Goal: Task Accomplishment & Management: Manage account settings

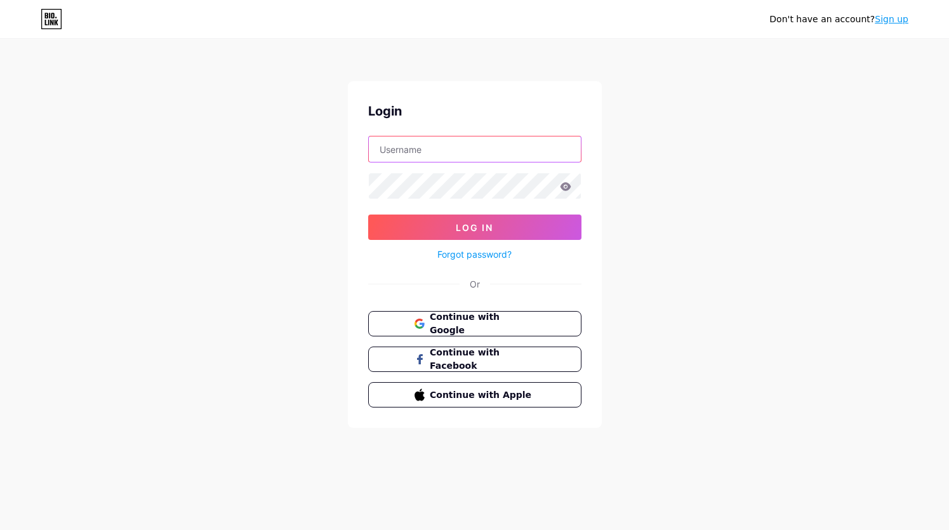
type input "[EMAIL_ADDRESS][DOMAIN_NAME]"
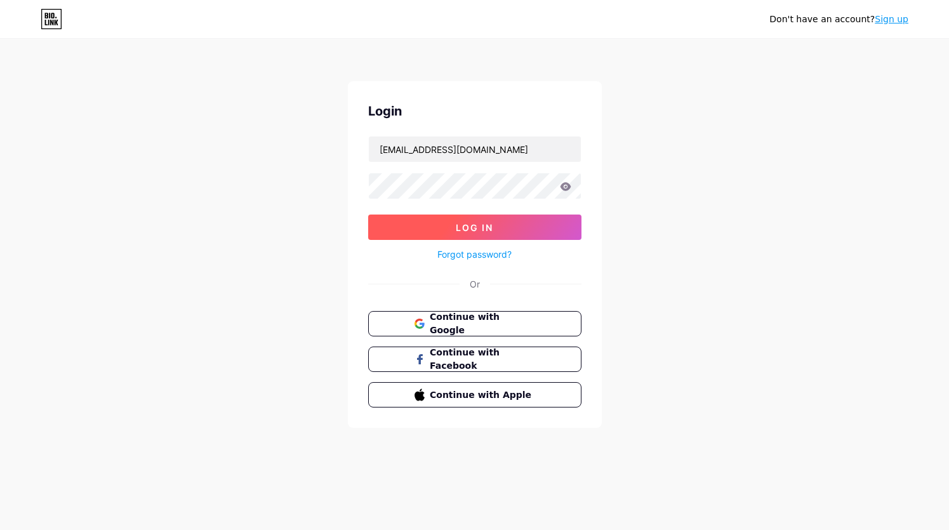
click at [476, 227] on span "Log In" at bounding box center [474, 227] width 37 height 11
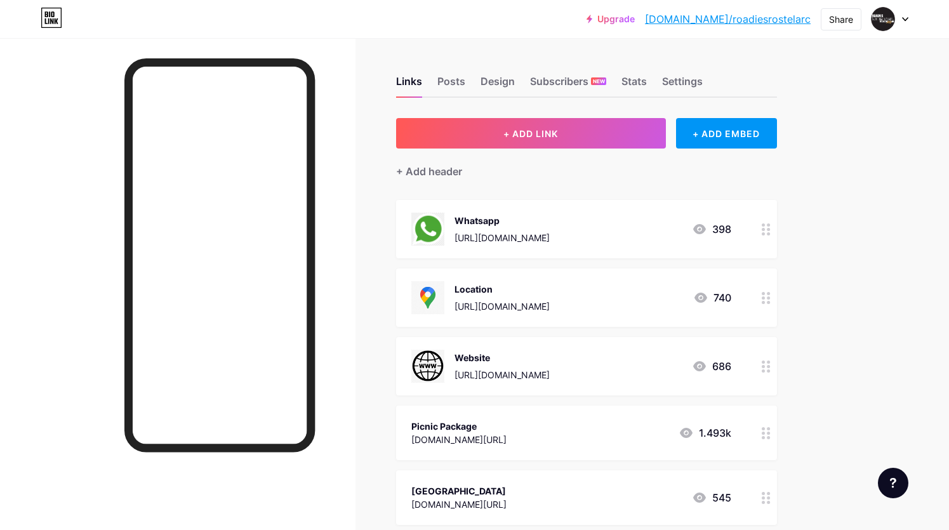
click at [751, 15] on link "[DOMAIN_NAME]/roadiesrostelarc" at bounding box center [728, 18] width 166 height 15
click at [579, 195] on div "+ ADD LINK + ADD EMBED + Add header Whatsapp [URL][DOMAIN_NAME] 398 Location [U…" at bounding box center [586, 401] width 381 height 567
click at [558, 173] on div "+ Add header" at bounding box center [586, 163] width 381 height 31
click at [631, 78] on div "Stats" at bounding box center [633, 85] width 25 height 23
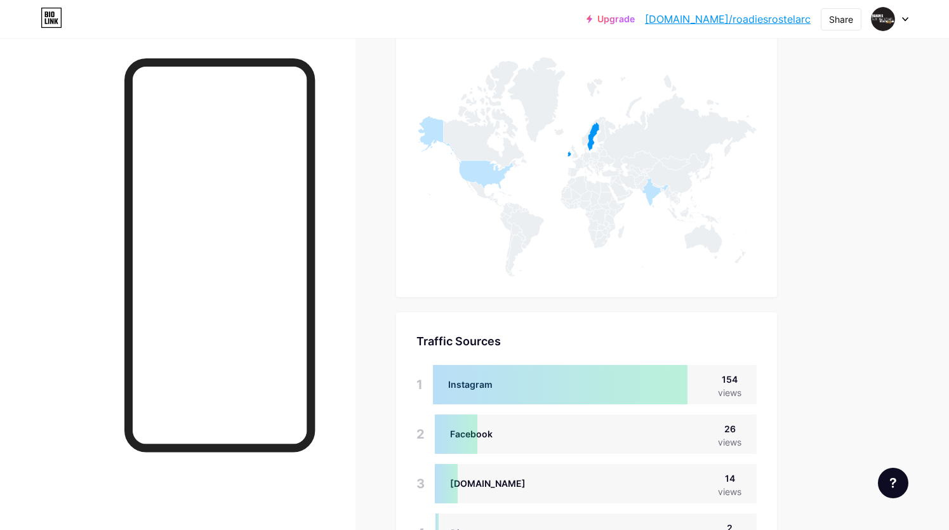
scroll to position [804, 0]
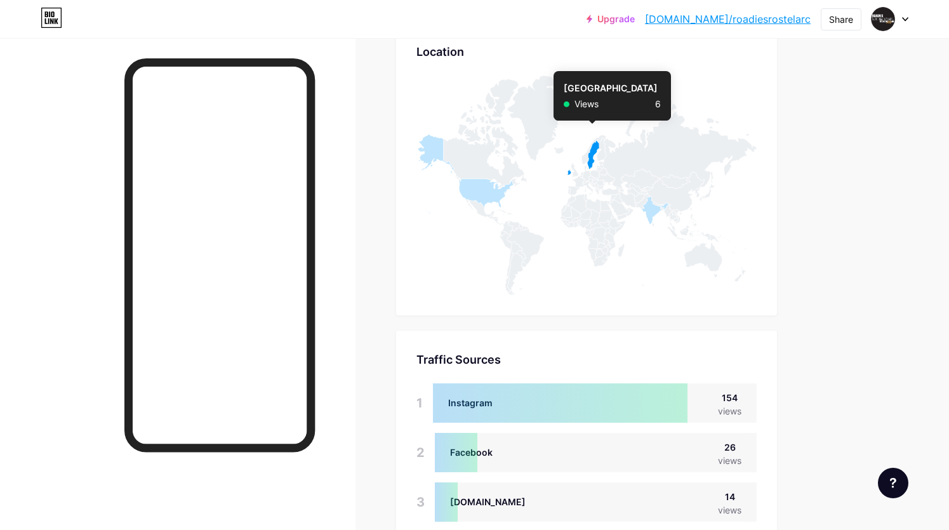
click at [595, 151] on icon at bounding box center [593, 155] width 12 height 29
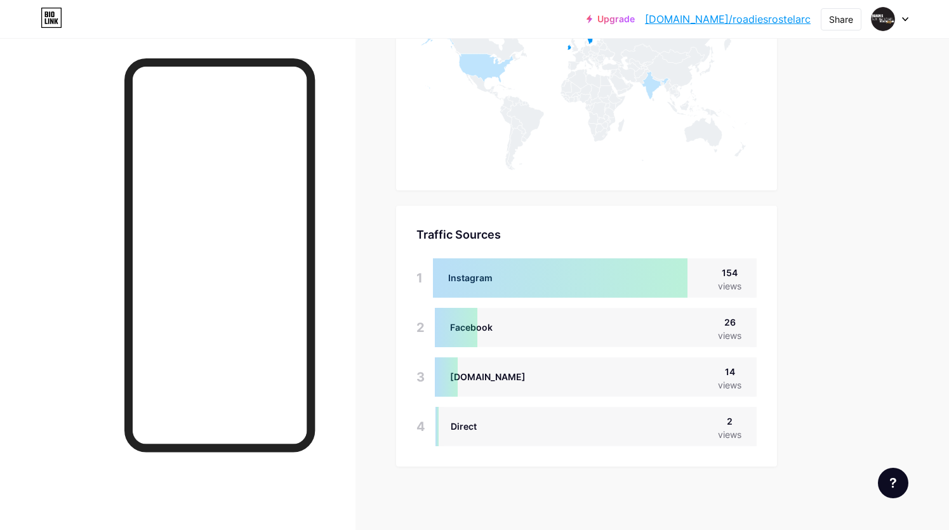
scroll to position [929, 0]
